Goal: Transaction & Acquisition: Purchase product/service

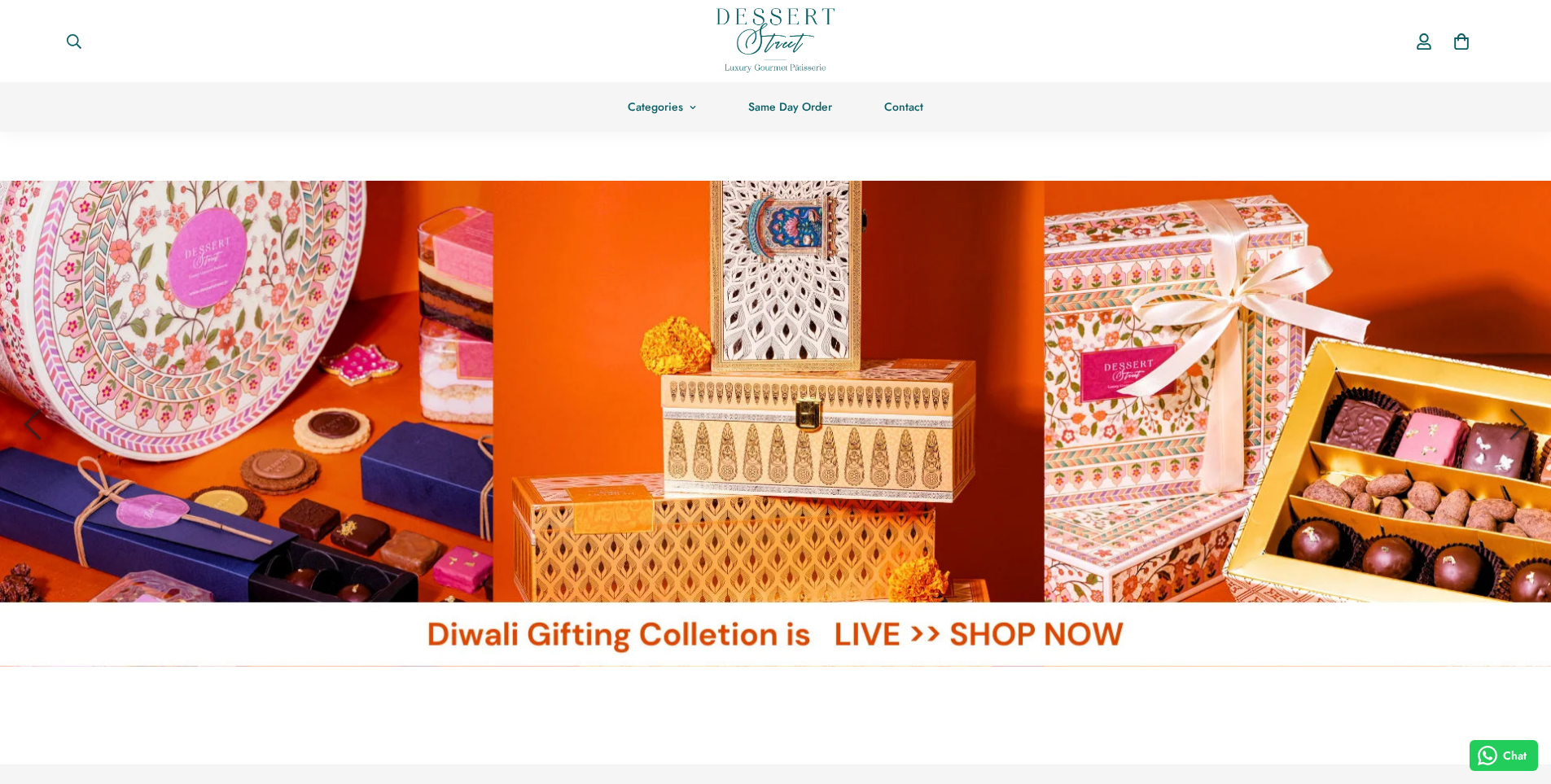
scroll to position [814, 0]
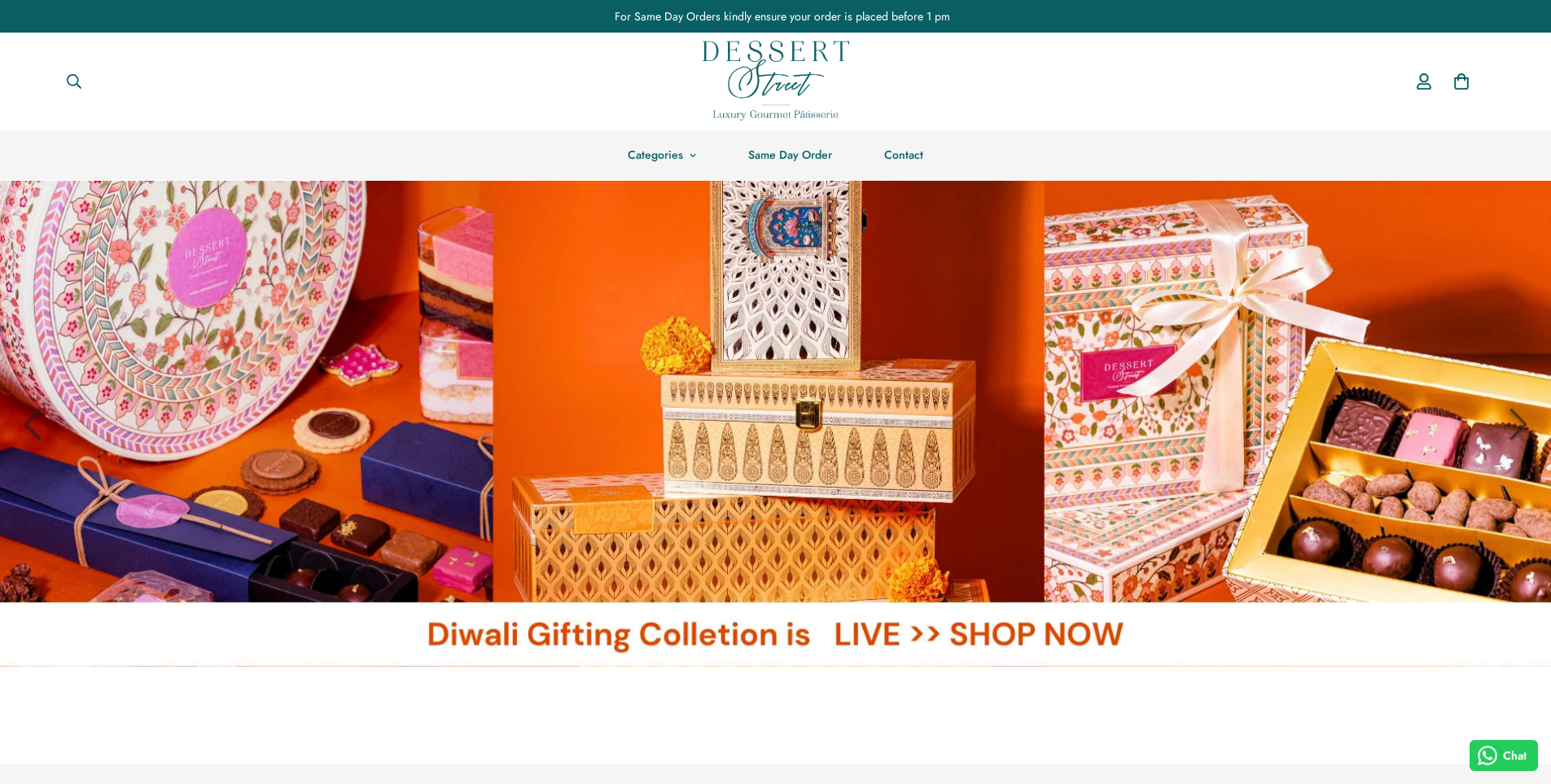
click at [951, 398] on link at bounding box center [775, 423] width 1551 height 486
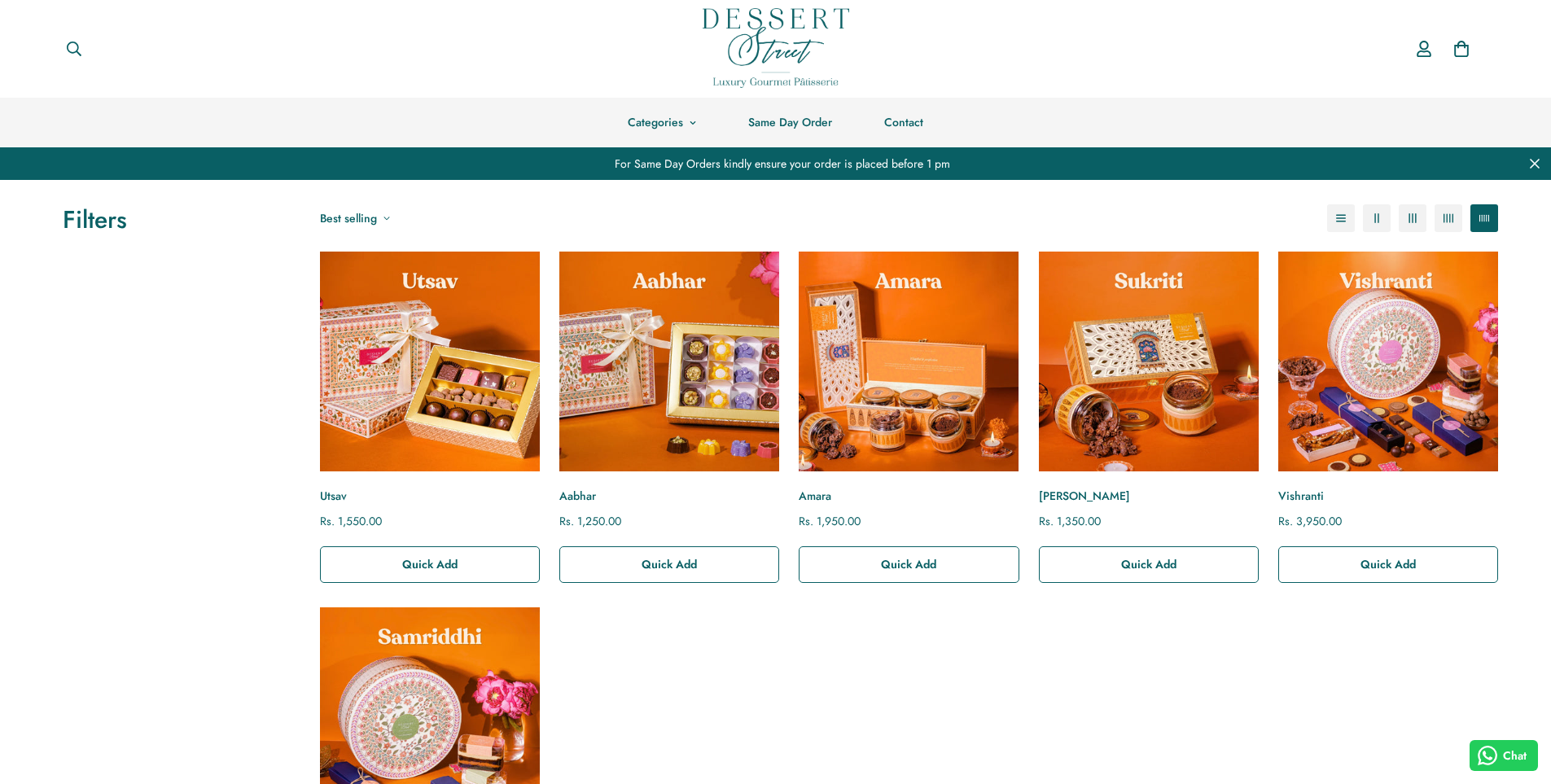
click at [1138, 672] on div "**********" at bounding box center [908, 607] width 1197 height 711
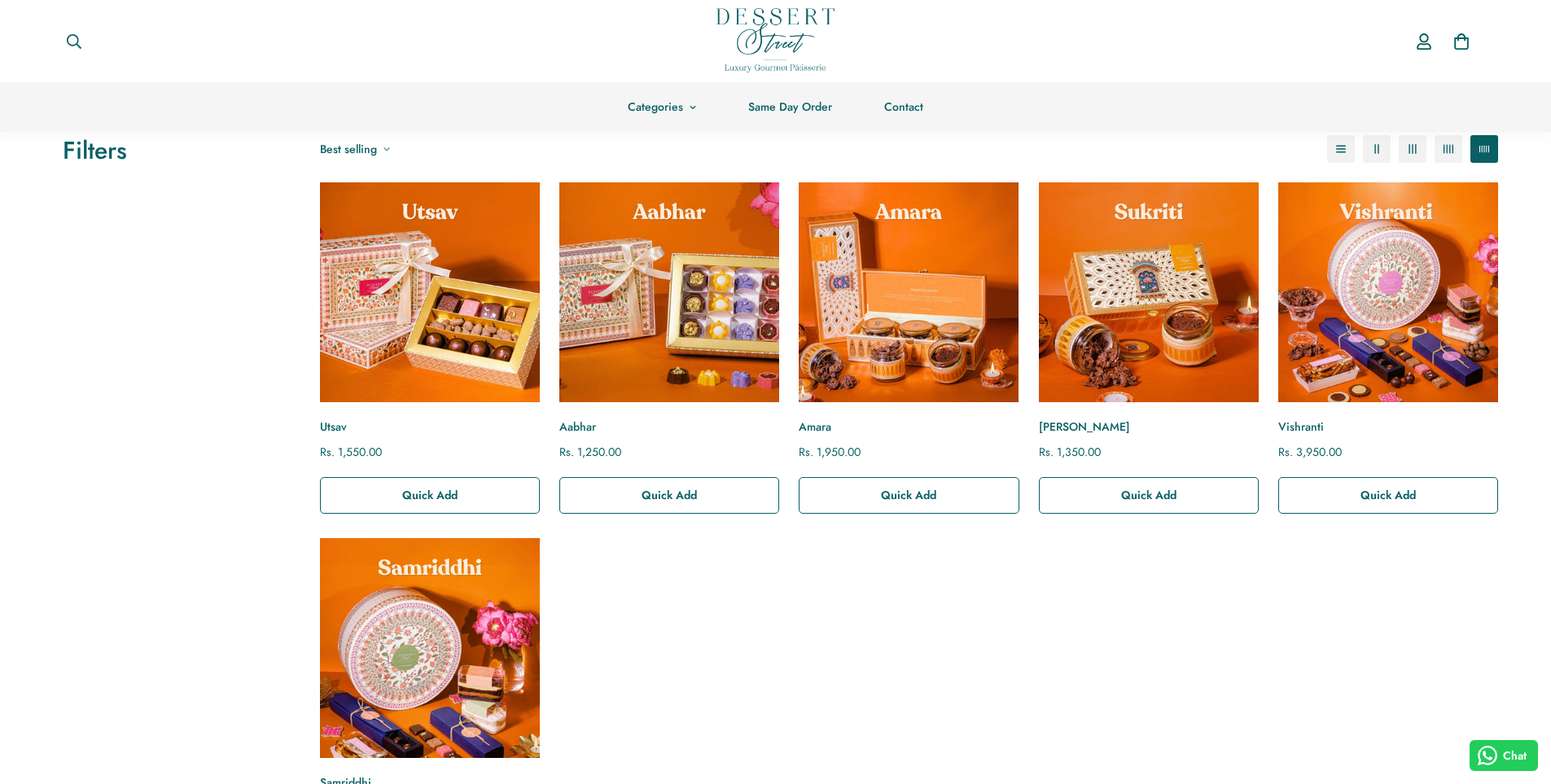
scroll to position [16, 0]
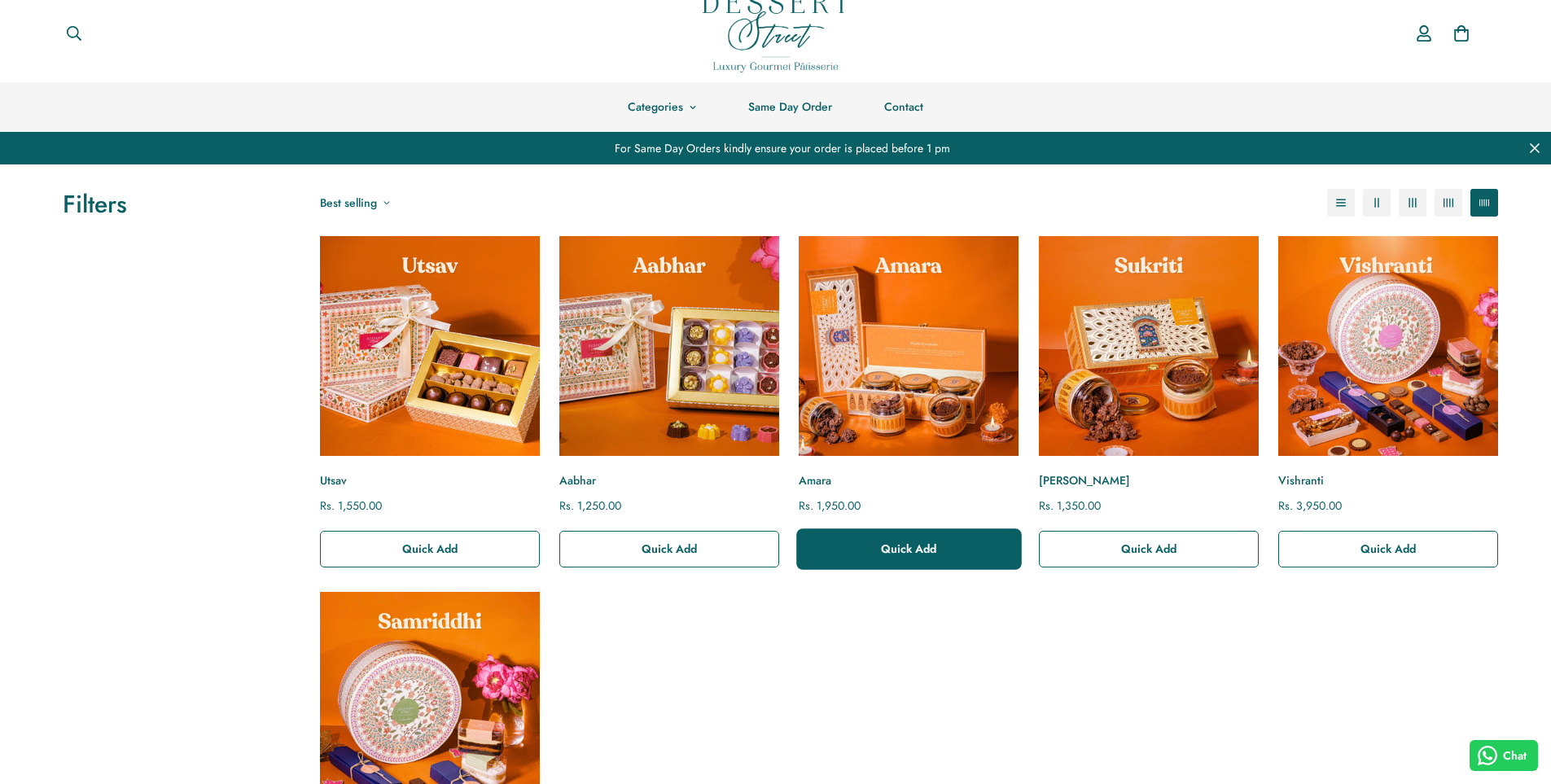
click at [900, 545] on span "Quick Add" at bounding box center [908, 547] width 55 height 16
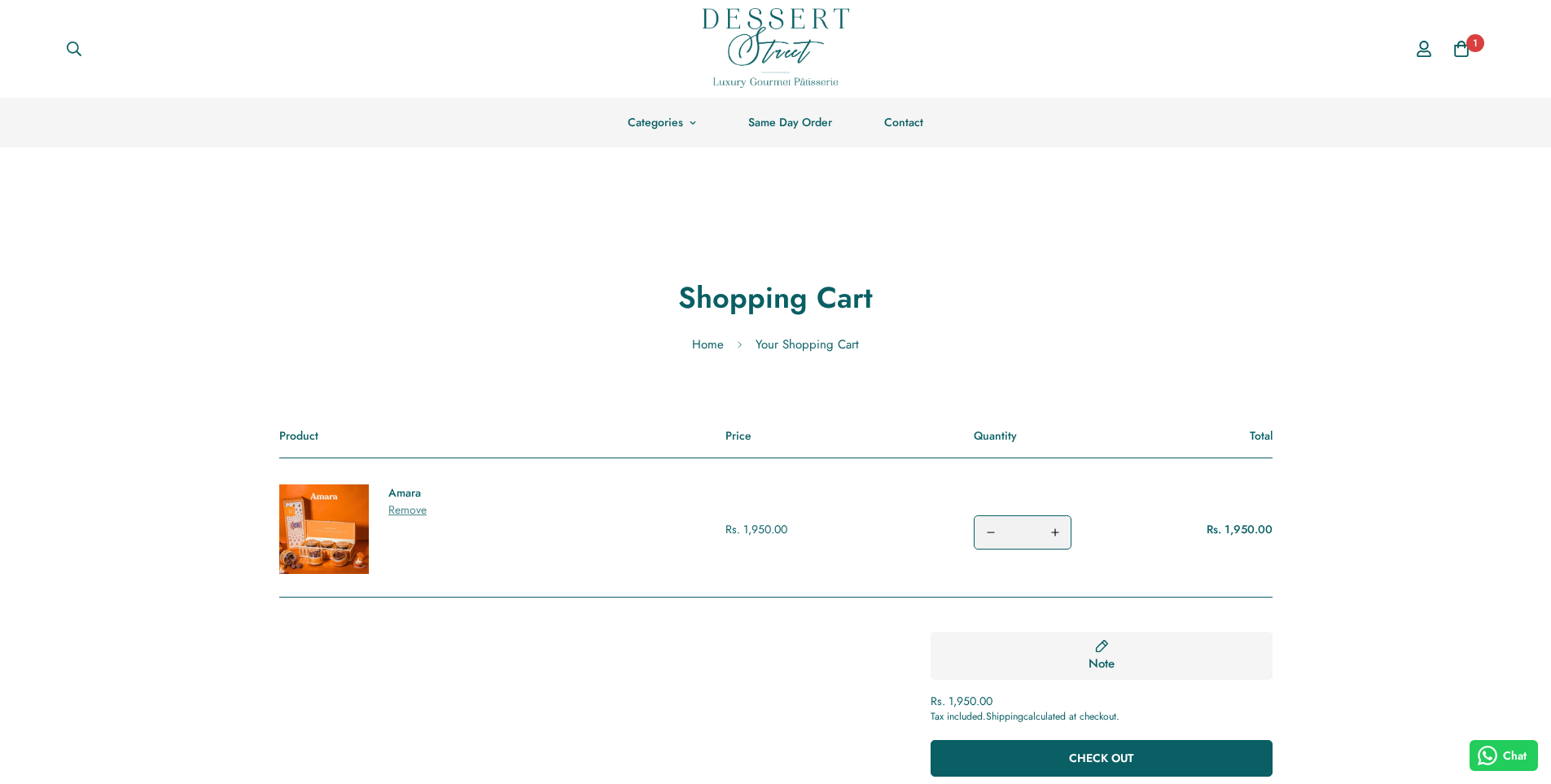
click at [1466, 46] on span "1" at bounding box center [1474, 43] width 18 height 18
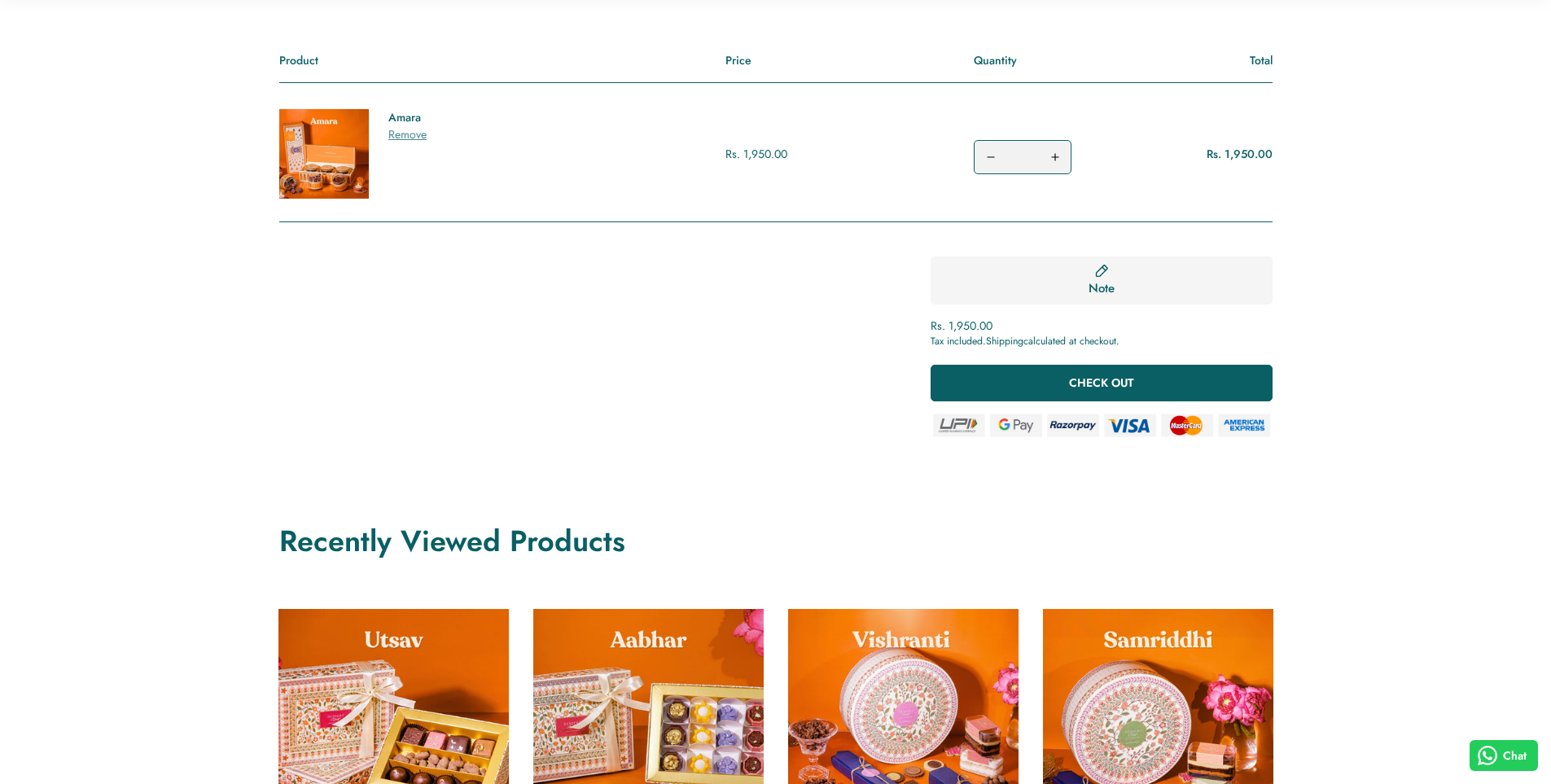
scroll to position [407, 0]
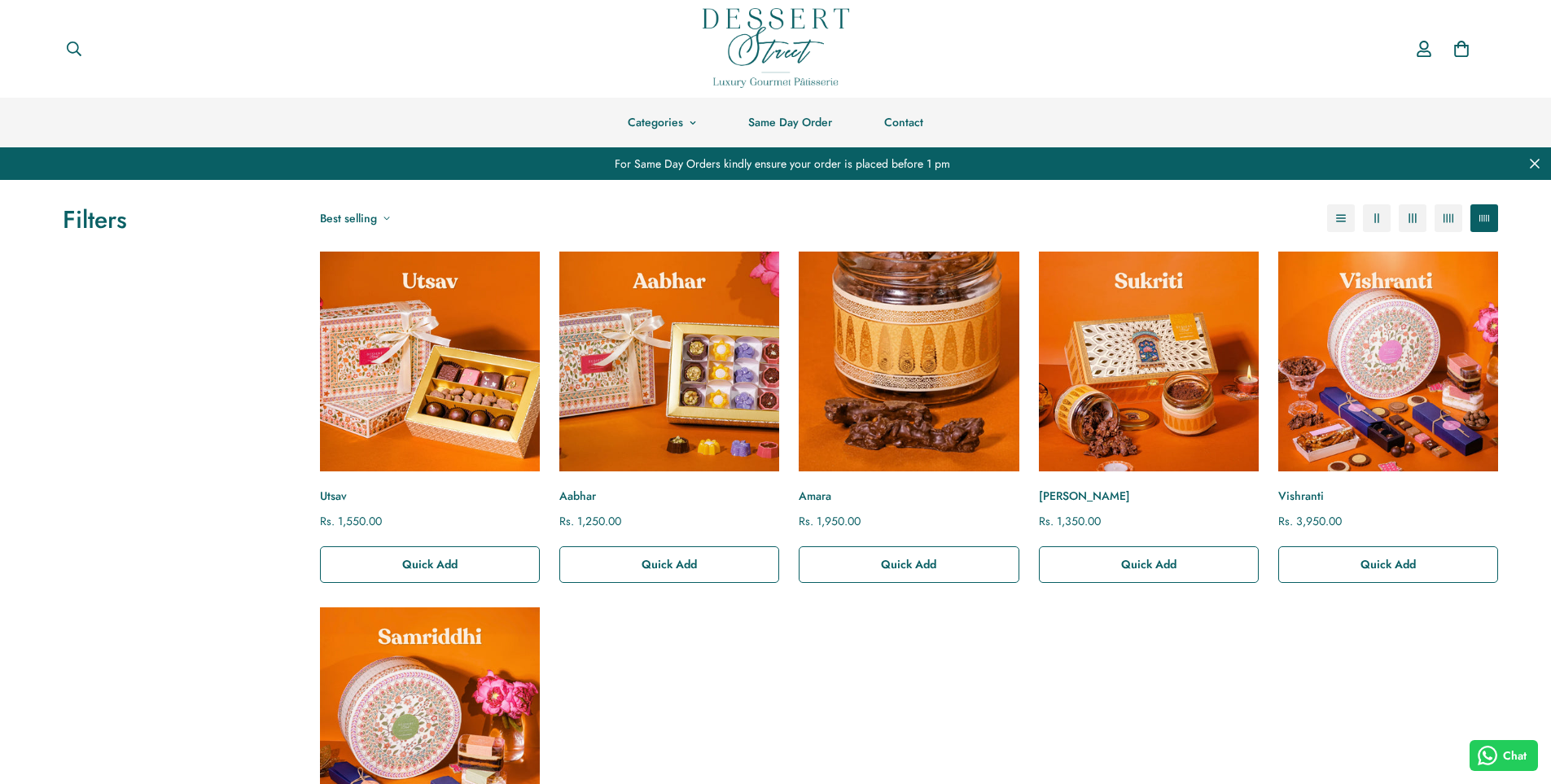
scroll to position [16, 0]
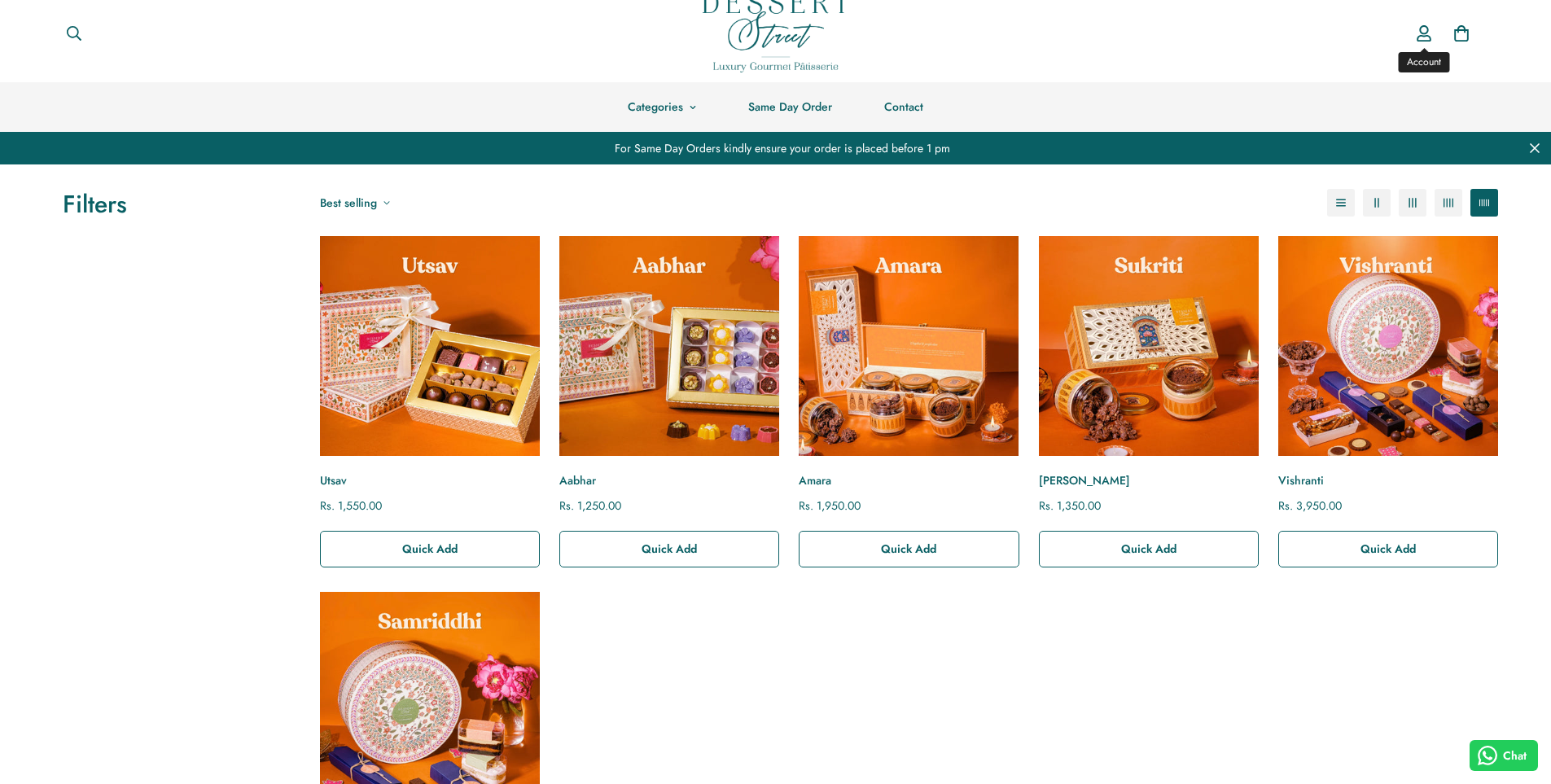
click at [1427, 37] on icon "Account" at bounding box center [1423, 33] width 16 height 16
